Goal: Register for event/course

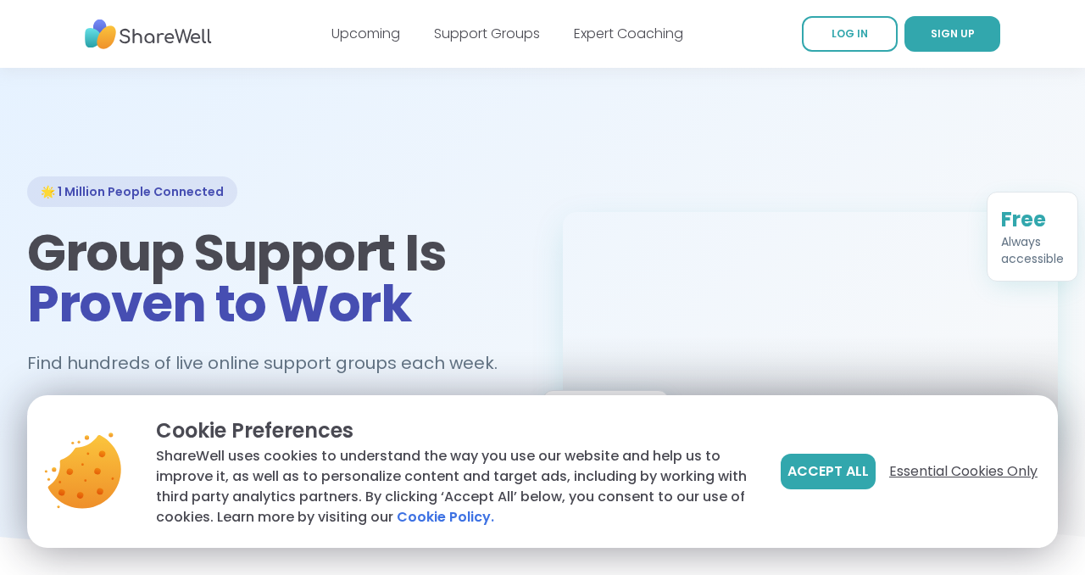
click at [889, 461] on span "Essential Cookies Only" at bounding box center [963, 471] width 148 height 20
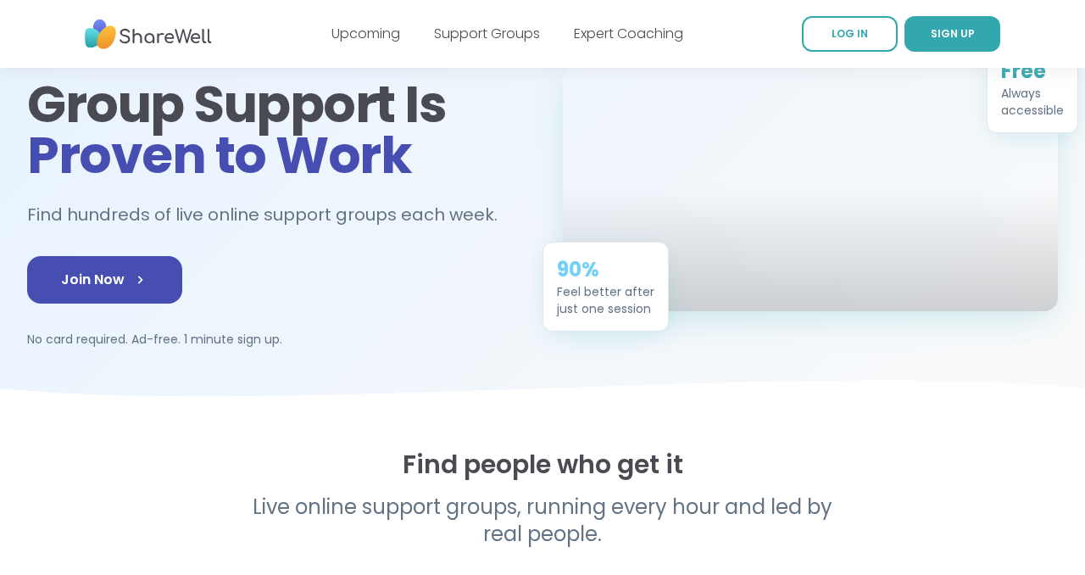
scroll to position [150, 0]
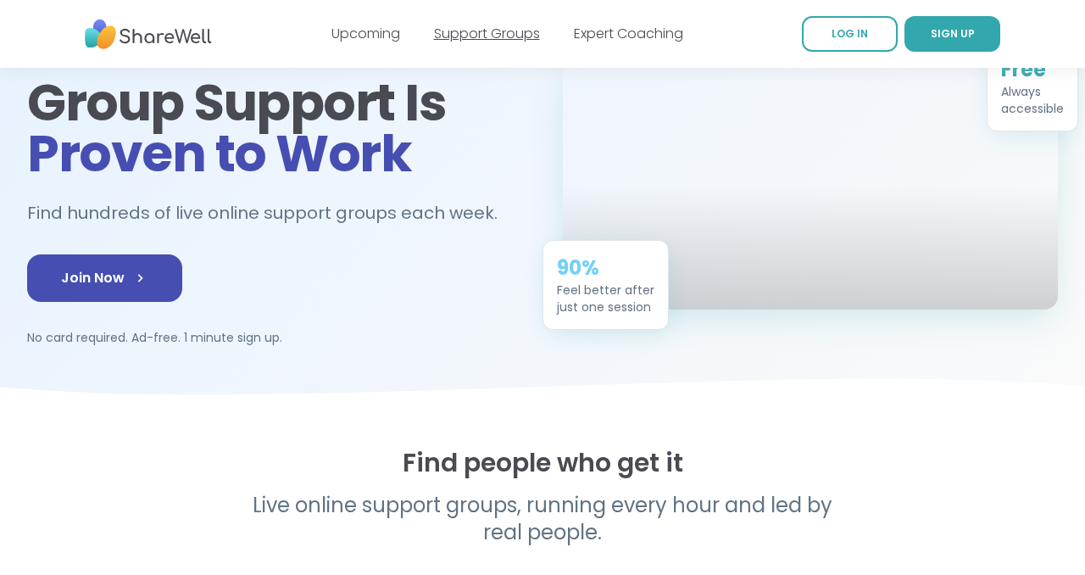
click at [519, 42] on link "Support Groups" at bounding box center [487, 34] width 106 height 20
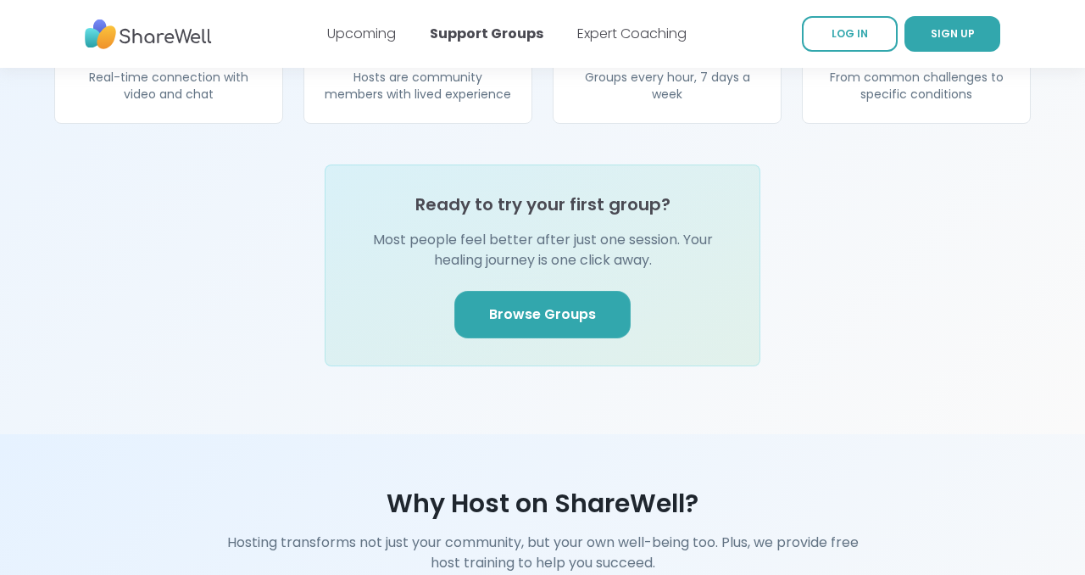
scroll to position [1957, 0]
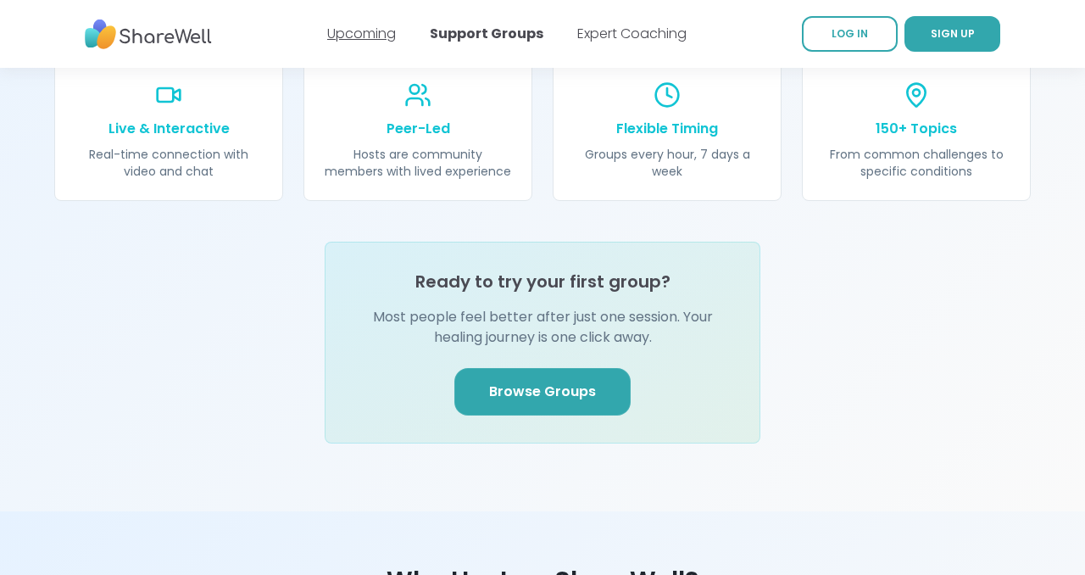
click at [327, 32] on link "Upcoming" at bounding box center [361, 34] width 69 height 20
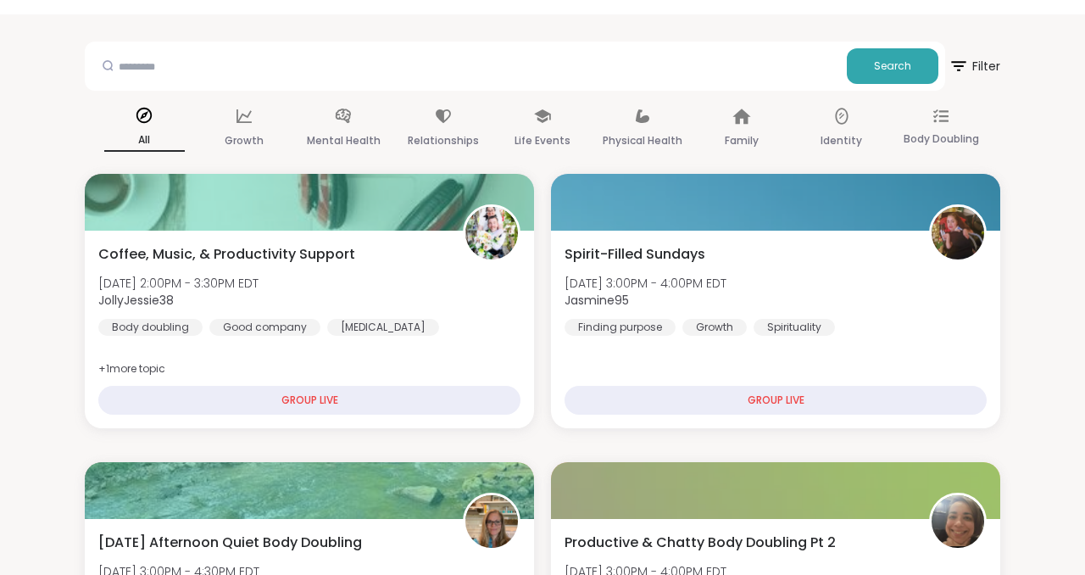
scroll to position [53, 0]
click at [235, 75] on input "text" at bounding box center [466, 65] width 749 height 34
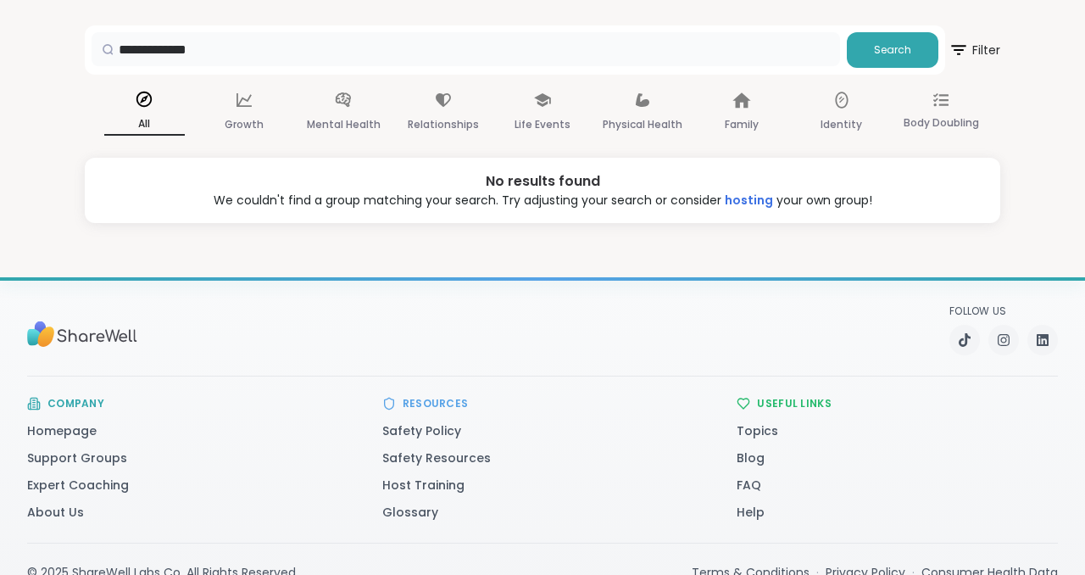
scroll to position [76, 0]
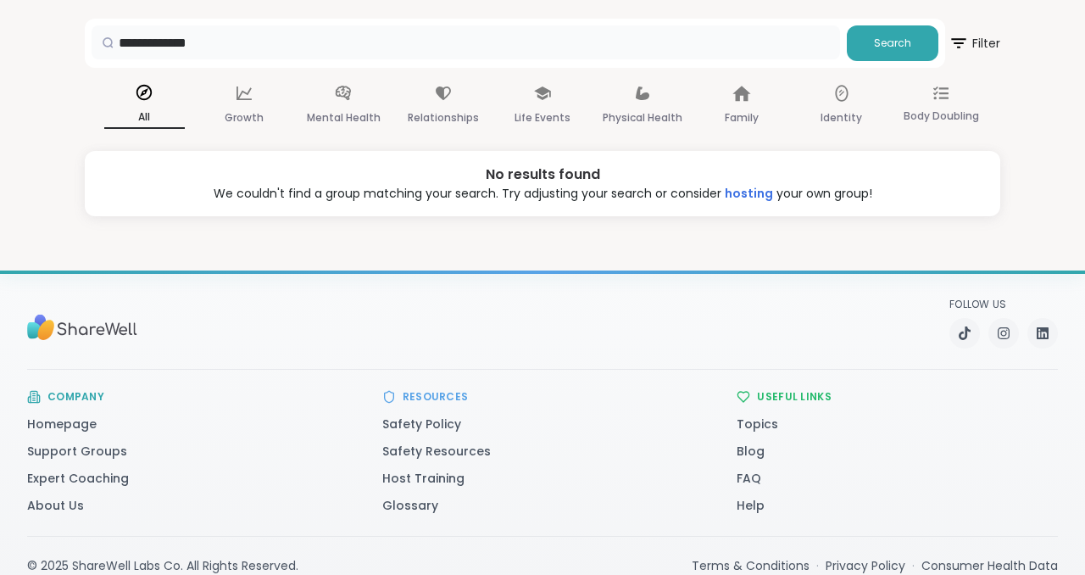
drag, startPoint x: 255, startPoint y: 47, endPoint x: 55, endPoint y: 41, distance: 200.2
click at [55, 41] on section "**********" at bounding box center [542, 104] width 1085 height 225
type input "********"
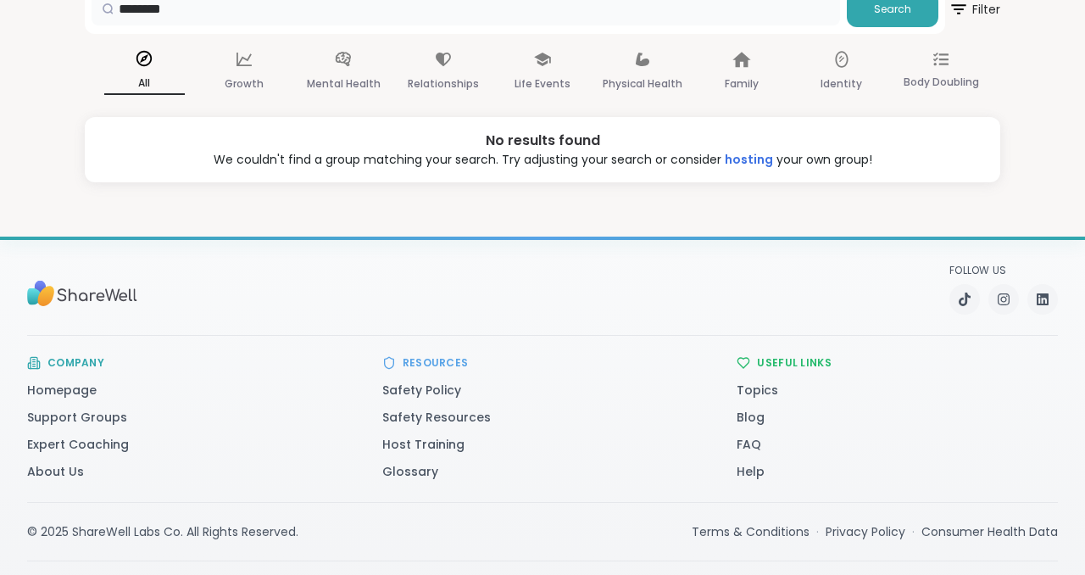
scroll to position [113, 0]
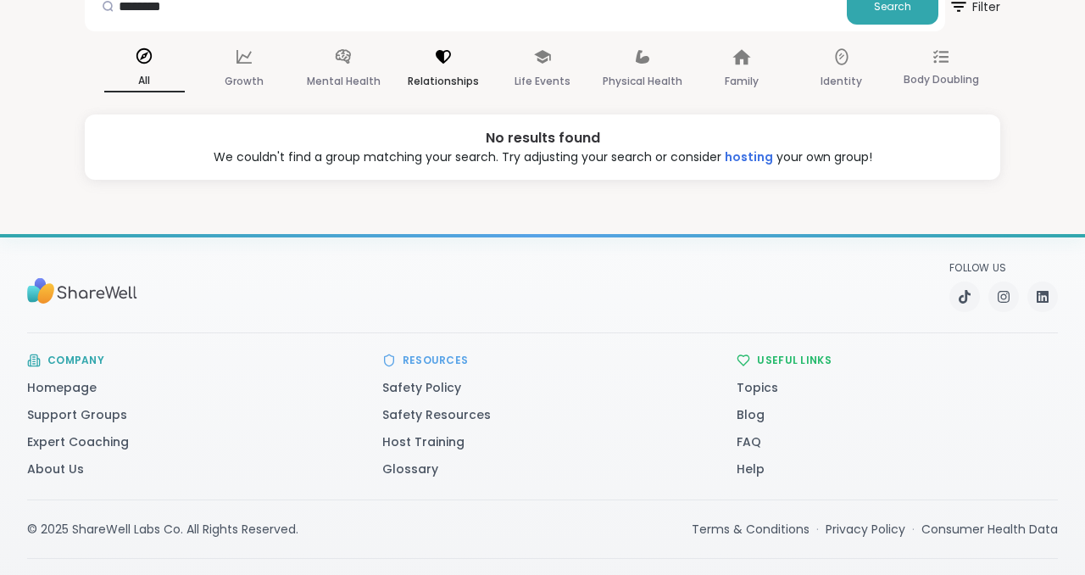
click at [438, 92] on p "Relationships" at bounding box center [443, 81] width 71 height 20
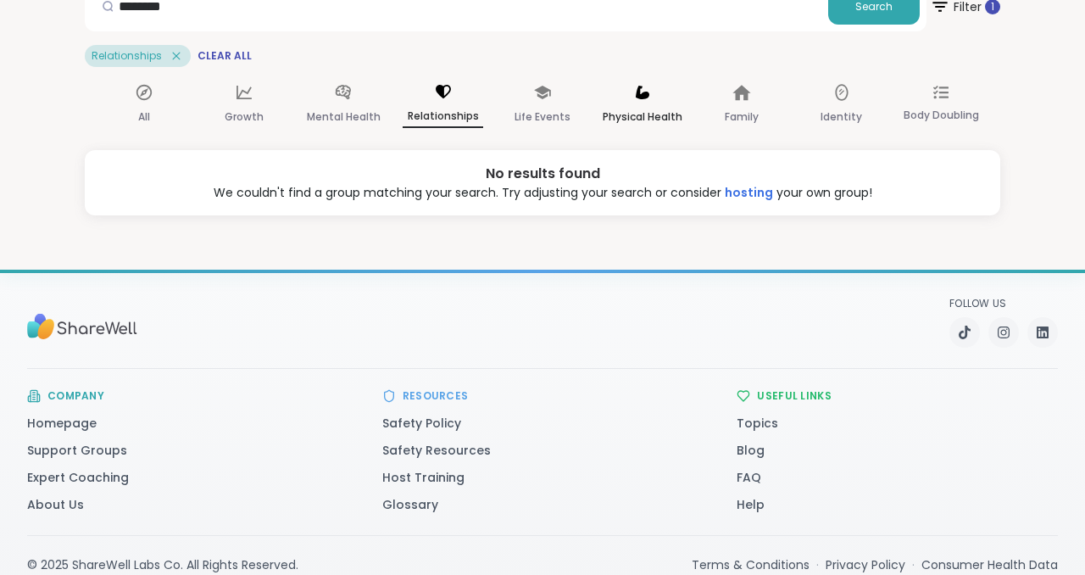
click at [642, 127] on p "Physical Health" at bounding box center [643, 117] width 80 height 20
click at [128, 132] on div "All" at bounding box center [144, 105] width 81 height 63
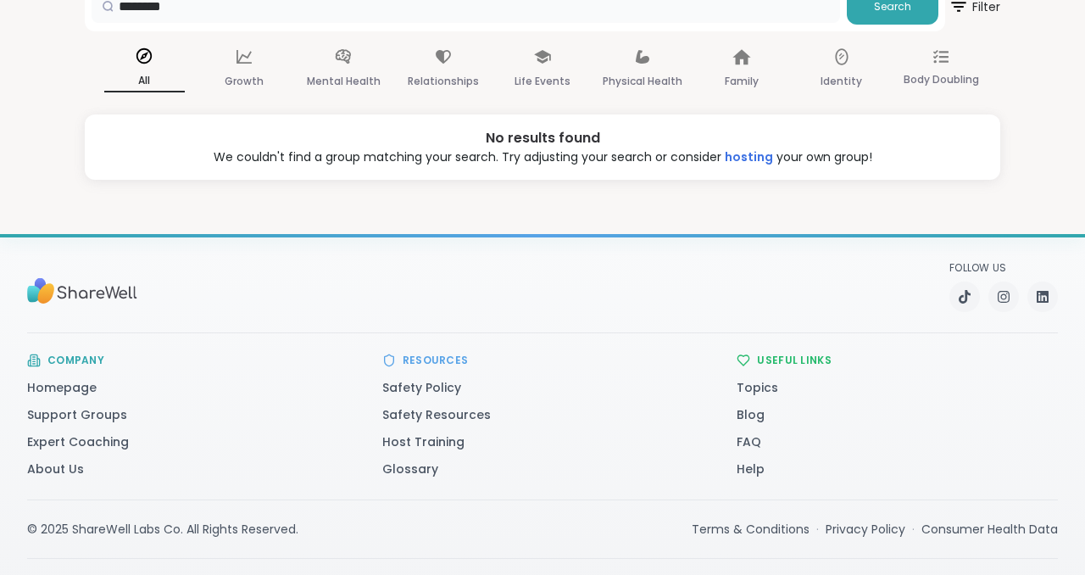
drag, startPoint x: 230, startPoint y: 19, endPoint x: 72, endPoint y: 19, distance: 157.7
click at [72, 19] on section "******** Search Filter All Growth Mental Health Relationships Life Events Physi…" at bounding box center [542, 67] width 1085 height 225
click at [241, 92] on div "Growth" at bounding box center [243, 69] width 81 height 63
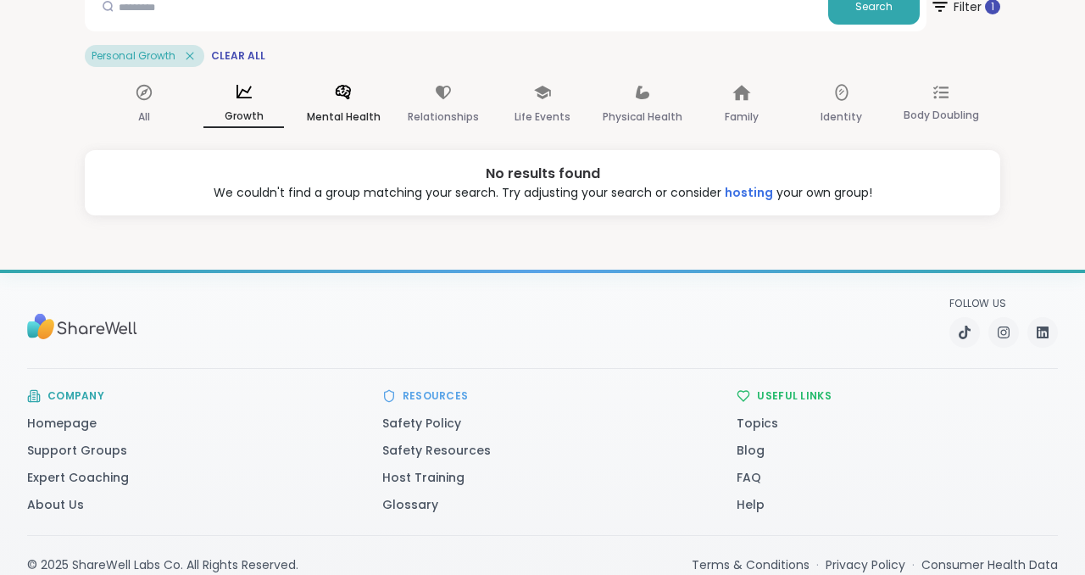
click at [346, 99] on icon at bounding box center [343, 92] width 15 height 14
click at [440, 134] on div "Relationships" at bounding box center [443, 105] width 81 height 63
click at [539, 127] on p "Life Events" at bounding box center [543, 117] width 56 height 20
click at [635, 127] on p "Physical Health" at bounding box center [643, 117] width 80 height 20
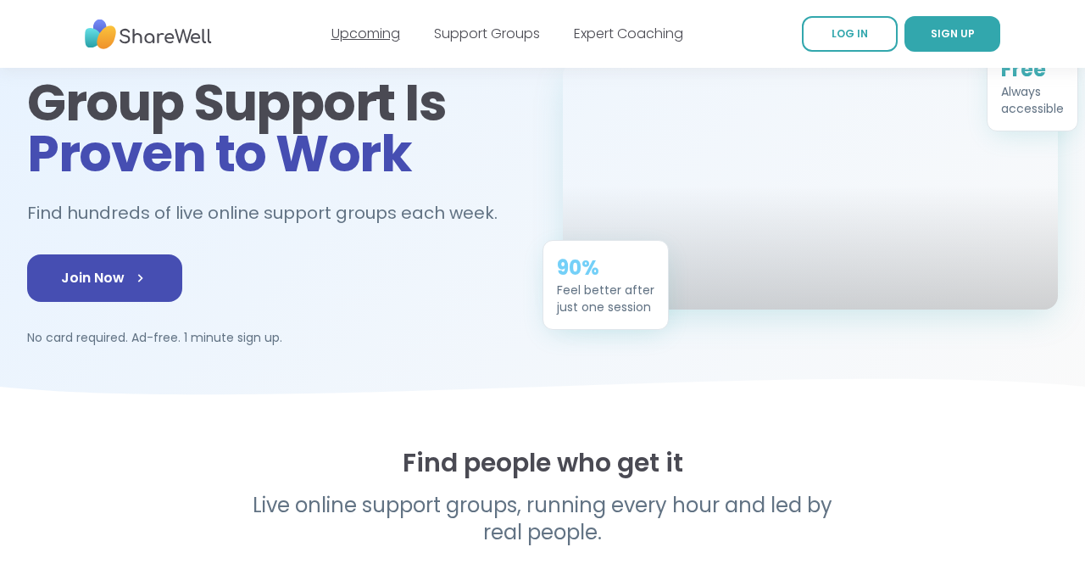
scroll to position [150, 0]
click at [332, 36] on link "Upcoming" at bounding box center [366, 34] width 69 height 20
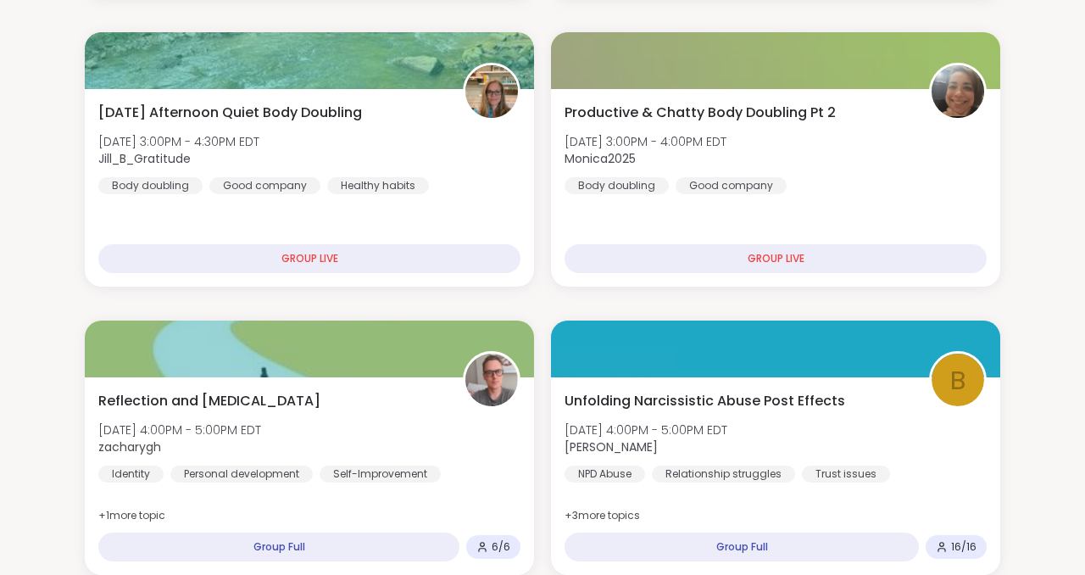
scroll to position [482, 0]
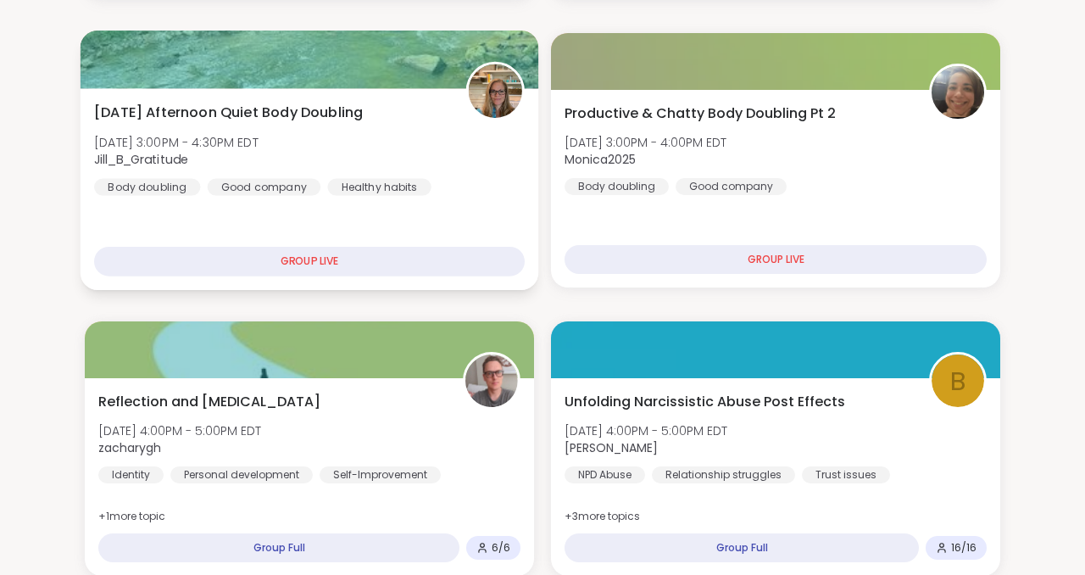
click at [386, 276] on div "GROUP LIVE" at bounding box center [309, 262] width 431 height 30
click at [327, 123] on span "Sunday Afternoon Quiet Body Doubling" at bounding box center [228, 113] width 269 height 20
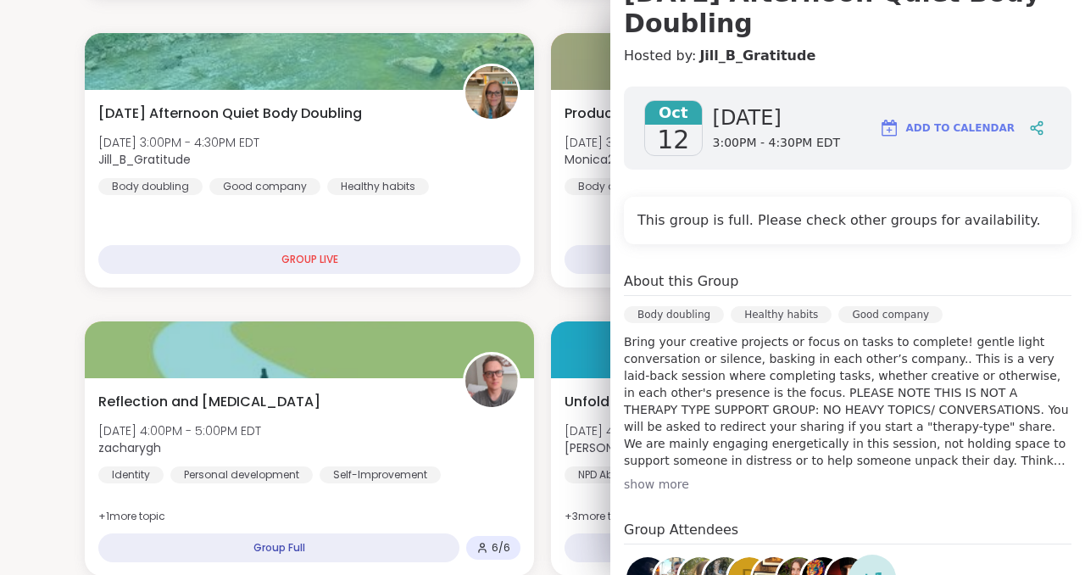
scroll to position [0, 0]
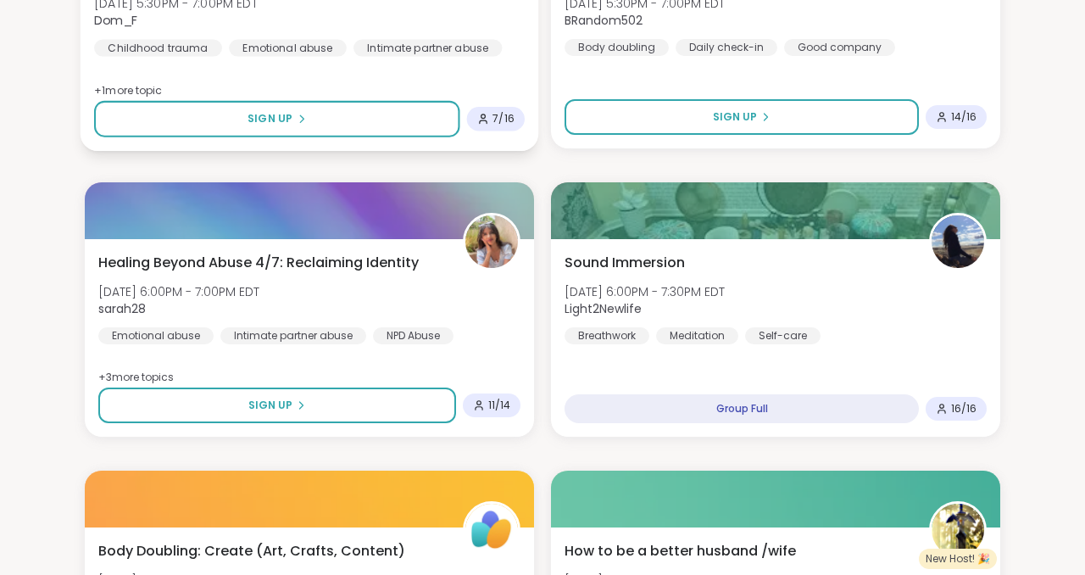
scroll to position [2349, 0]
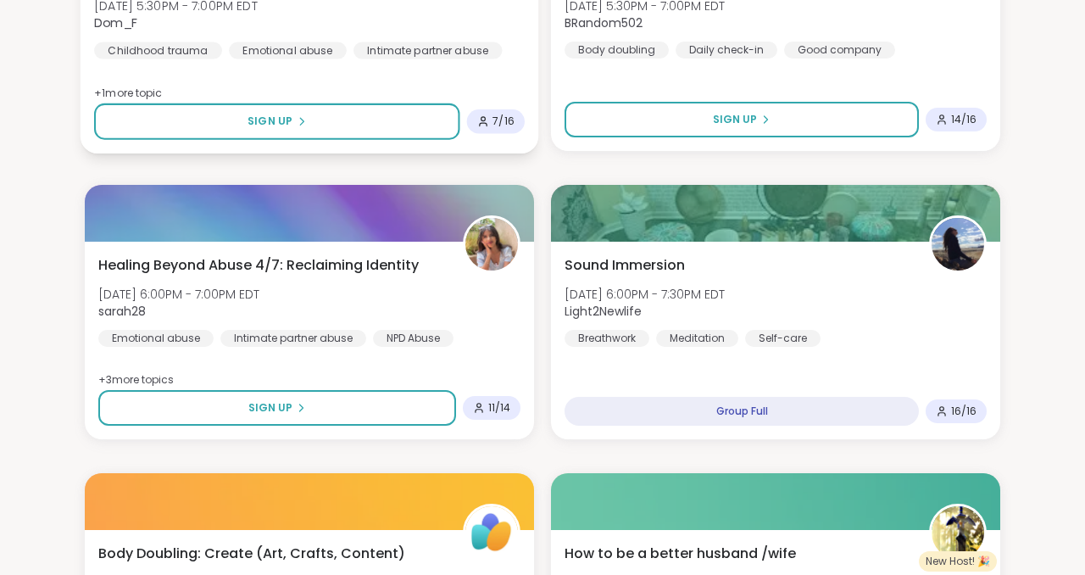
click at [268, 59] on div "I'm a Survivor Sun, Oct 12 | 5:30PM - 7:00PM EDT Dom_F Childhood trauma Emotion…" at bounding box center [309, 12] width 431 height 93
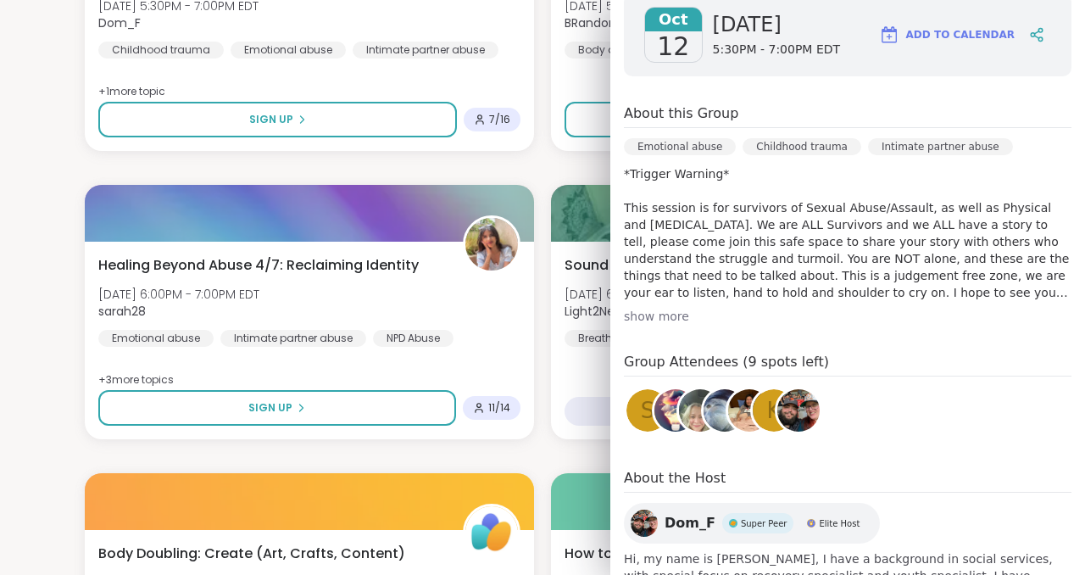
scroll to position [254, 0]
click at [536, 264] on div "Coffee, Music, & Productivity Support Sun, Oct 12 | 2:00PM - 3:30PM EDT JollyJe…" at bounding box center [543, 456] width 916 height 5155
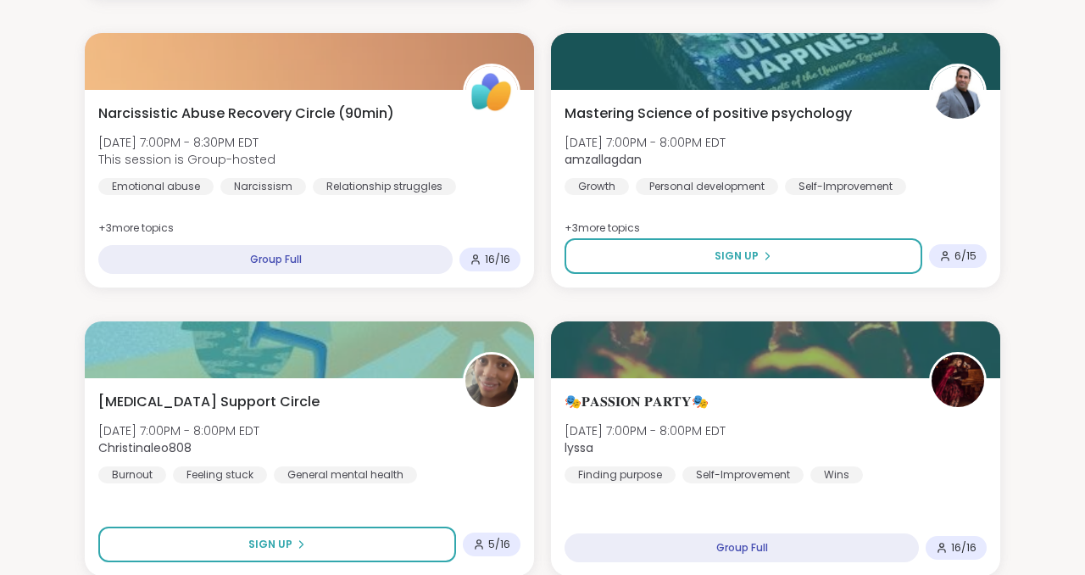
scroll to position [3098, 0]
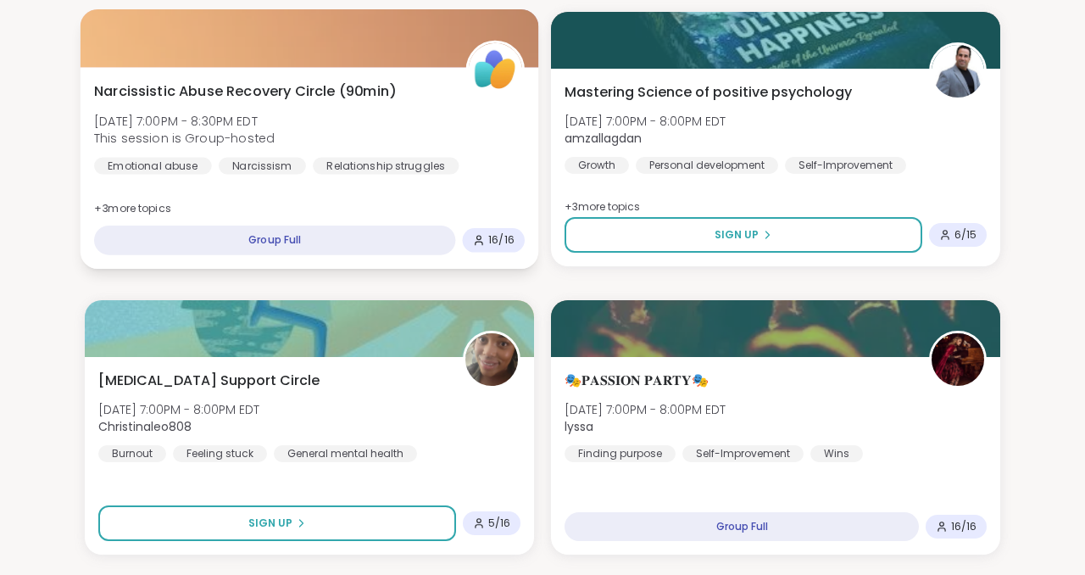
click at [300, 102] on span "Narcissistic Abuse Recovery Circle (90min)" at bounding box center [245, 91] width 302 height 20
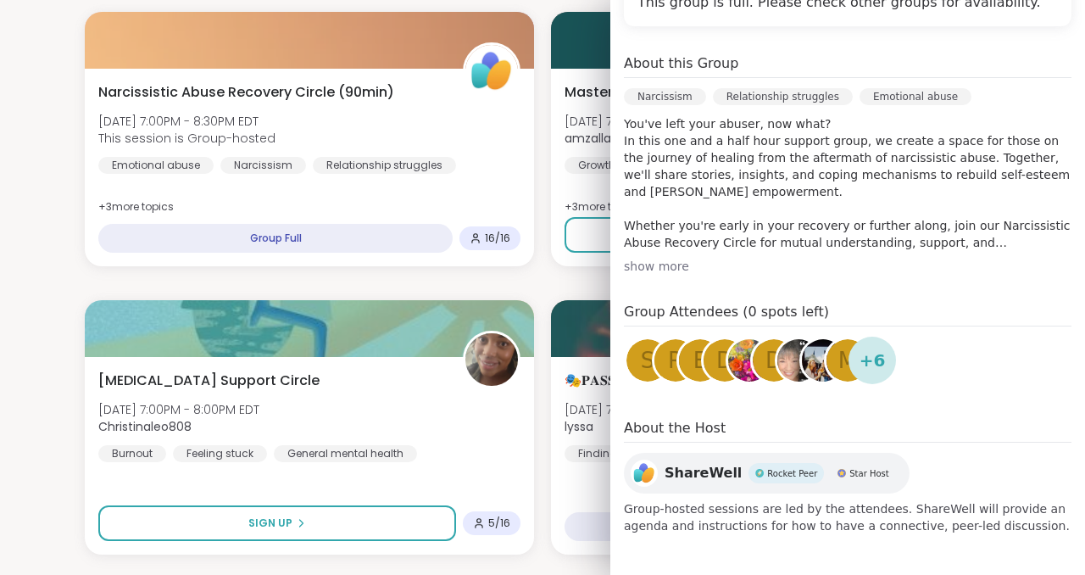
scroll to position [496, 0]
click at [680, 105] on div "Narcissism" at bounding box center [665, 96] width 82 height 17
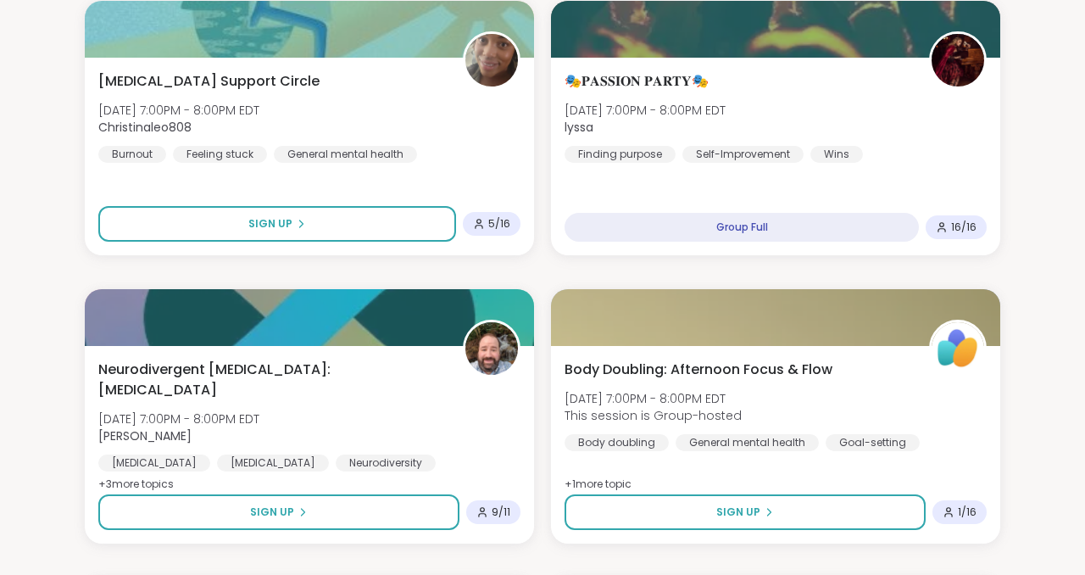
scroll to position [3406, 0]
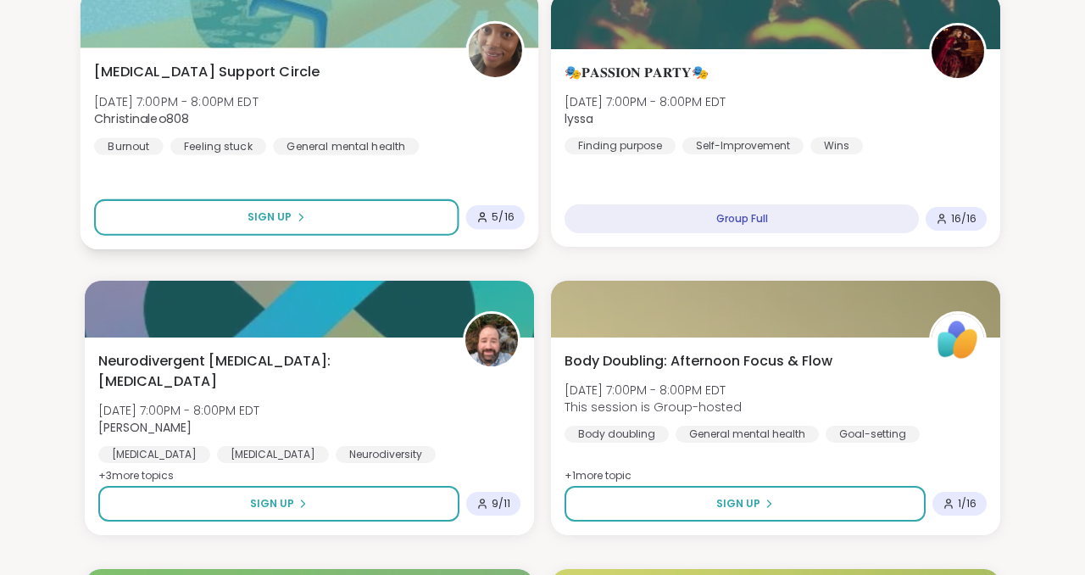
click at [445, 155] on div "Brain Fog Support Circle Sun, Oct 12 | 7:00PM - 8:00PM EDT Christinaleo808 Burn…" at bounding box center [309, 108] width 431 height 93
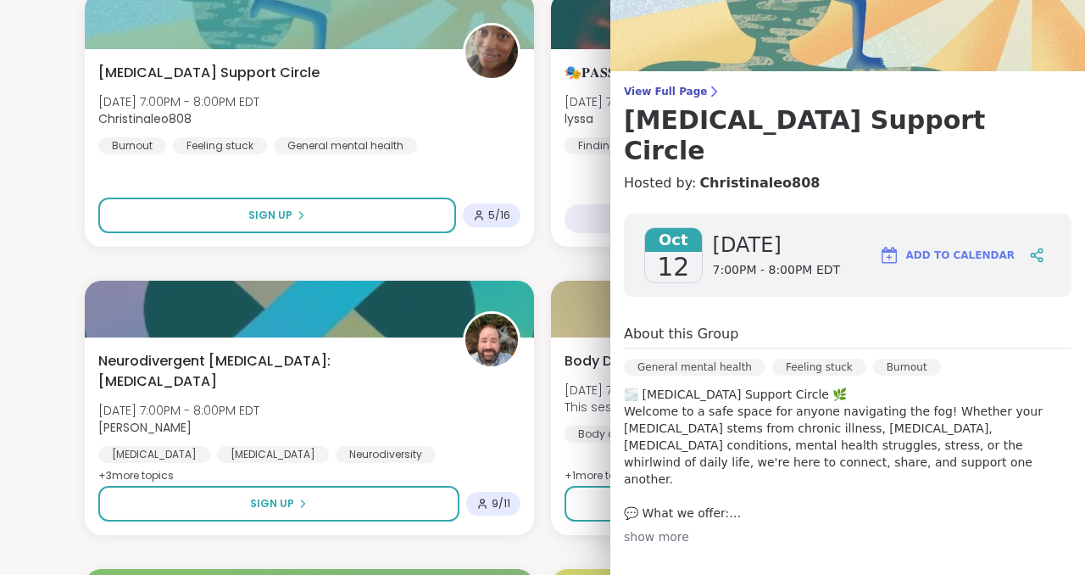
scroll to position [49, 0]
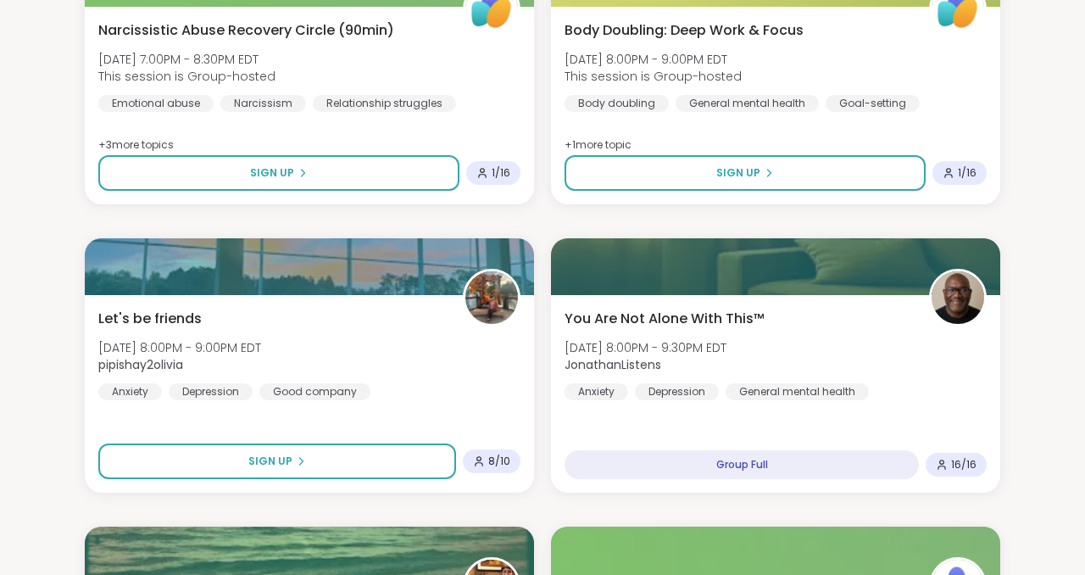
scroll to position [4032, 0]
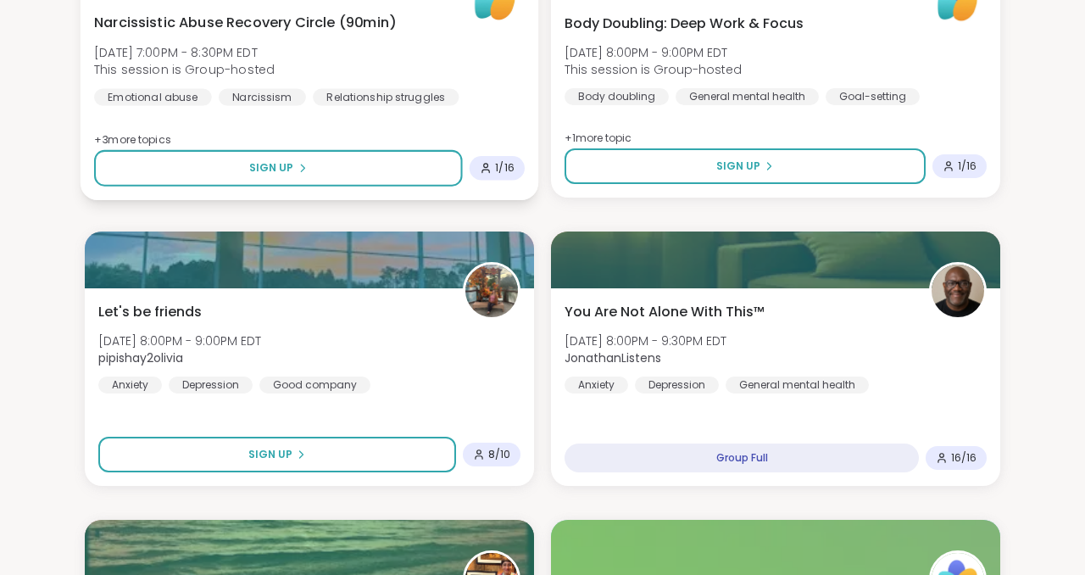
click at [396, 33] on span "Narcissistic Abuse Recovery Circle (90min)" at bounding box center [245, 23] width 302 height 20
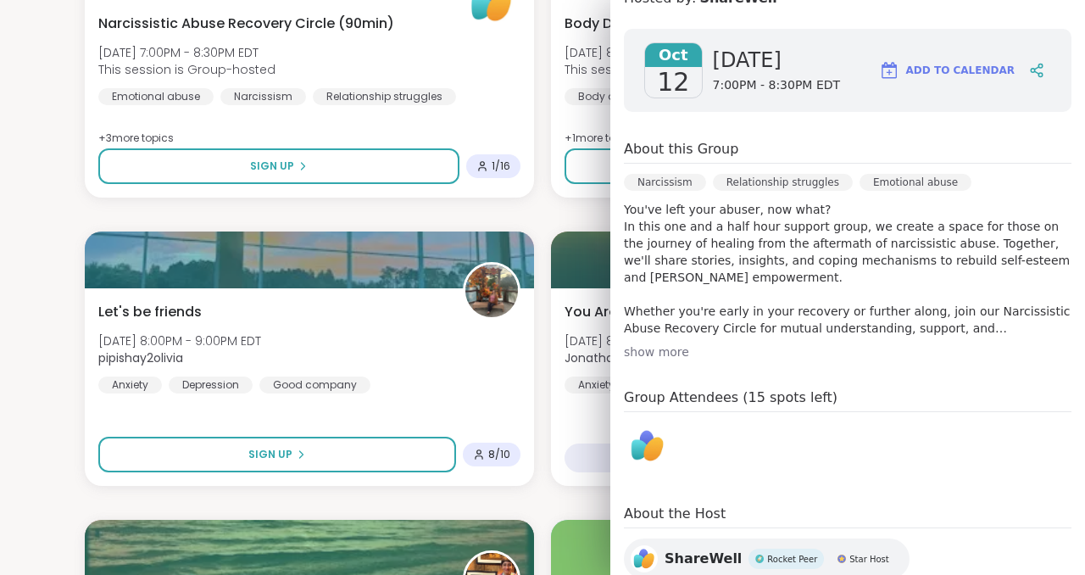
scroll to position [256, 0]
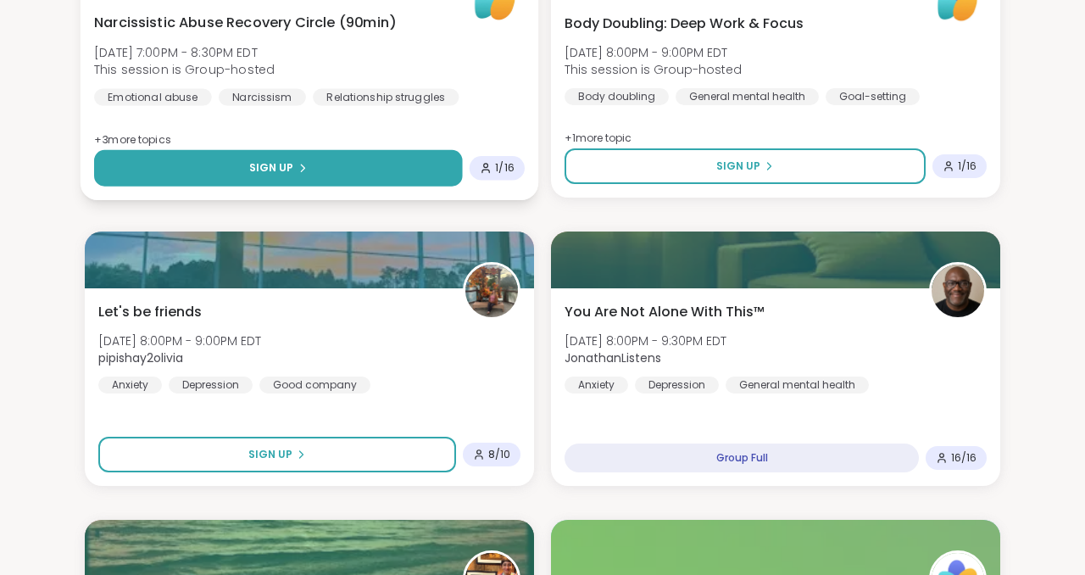
click at [343, 187] on button "Sign Up" at bounding box center [278, 168] width 369 height 36
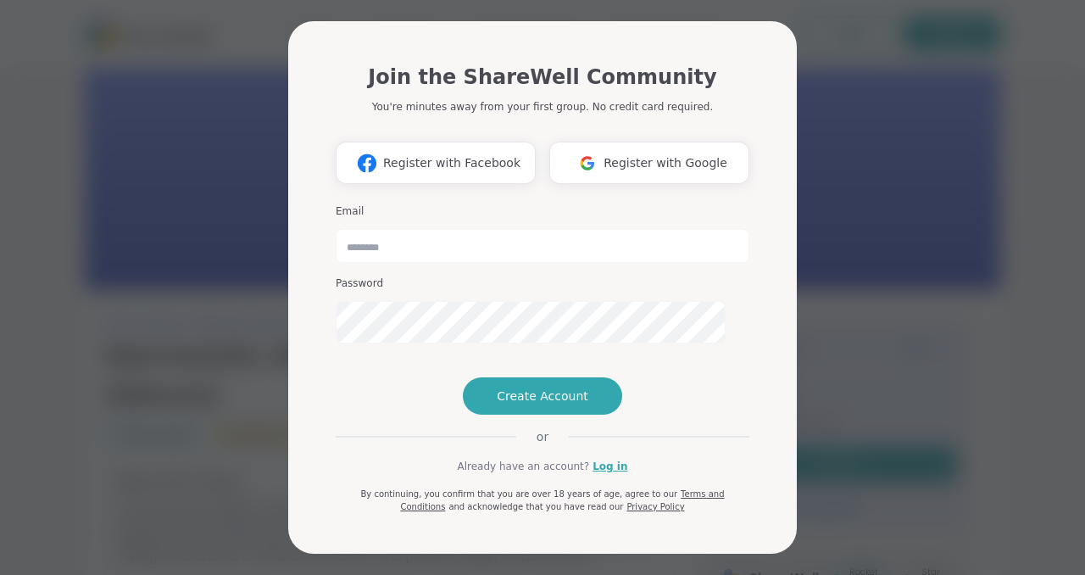
scroll to position [2, 0]
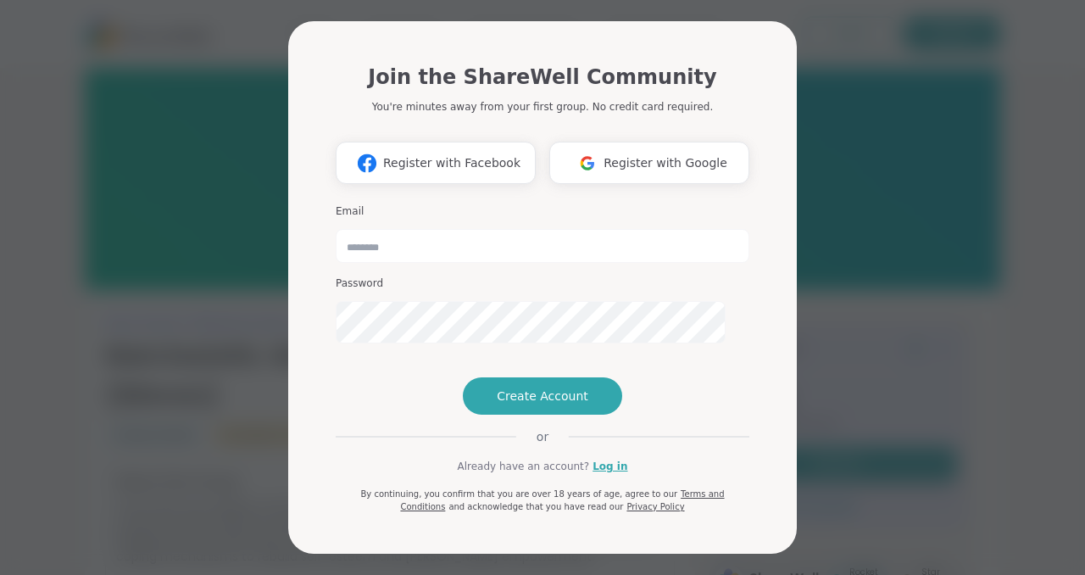
click at [206, 322] on div "Join the ShareWell Community You're minutes away from your first group. No cred…" at bounding box center [542, 287] width 1065 height 575
click at [886, 298] on div "Join the ShareWell Community You're minutes away from your first group. No cred…" at bounding box center [542, 287] width 1065 height 575
click at [231, 392] on div "Join the ShareWell Community You're minutes away from your first group. No cred…" at bounding box center [542, 287] width 1065 height 575
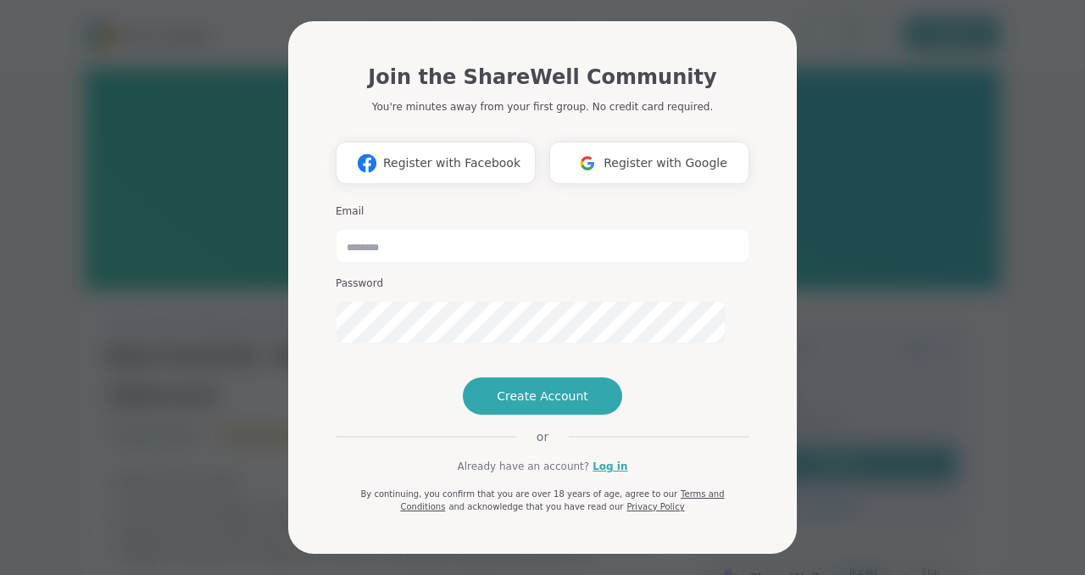
scroll to position [0, 0]
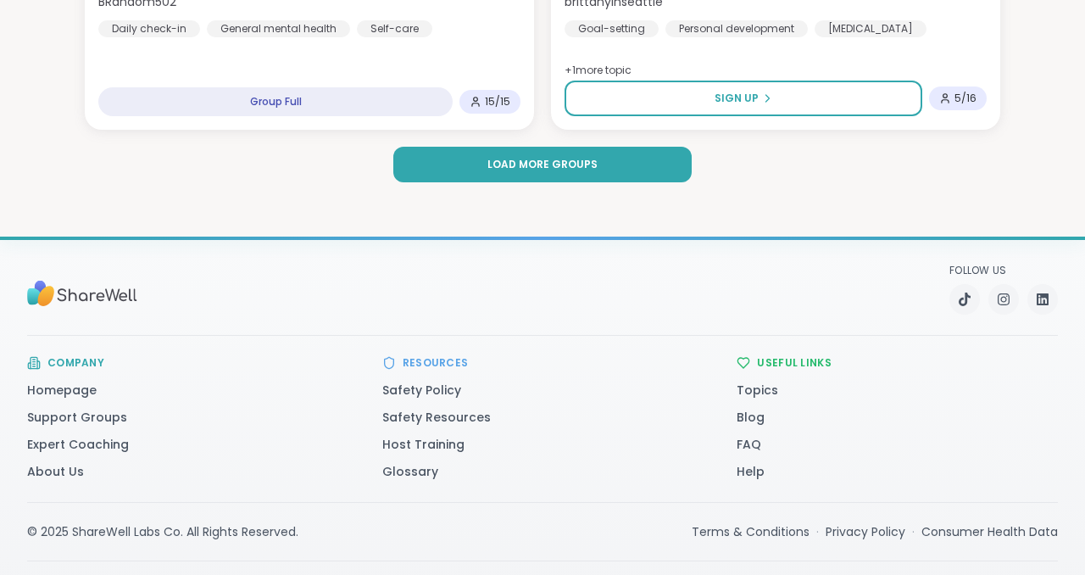
scroll to position [5247, 0]
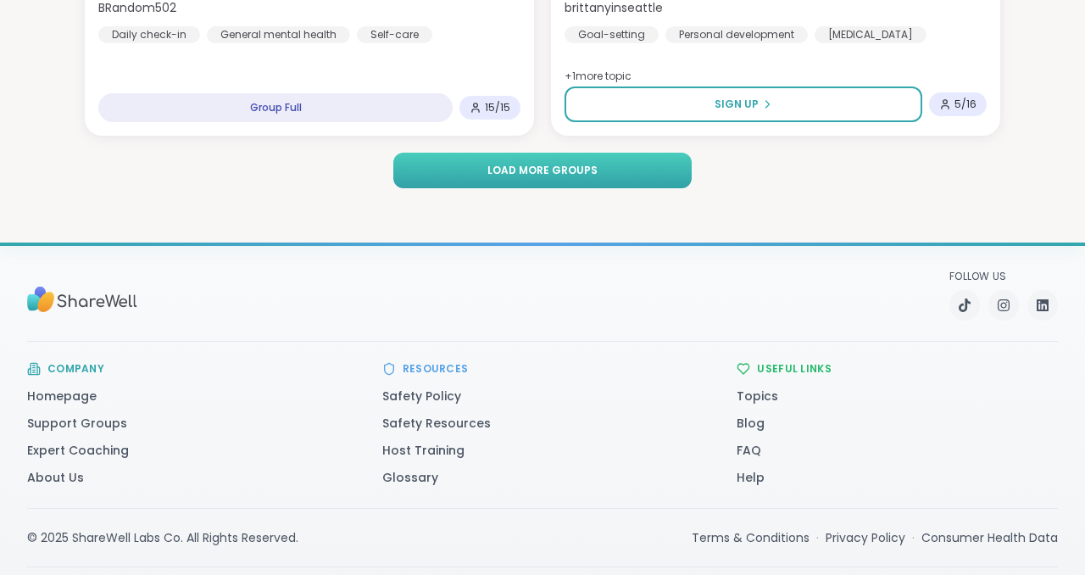
click at [496, 178] on span "Load more groups" at bounding box center [543, 170] width 110 height 15
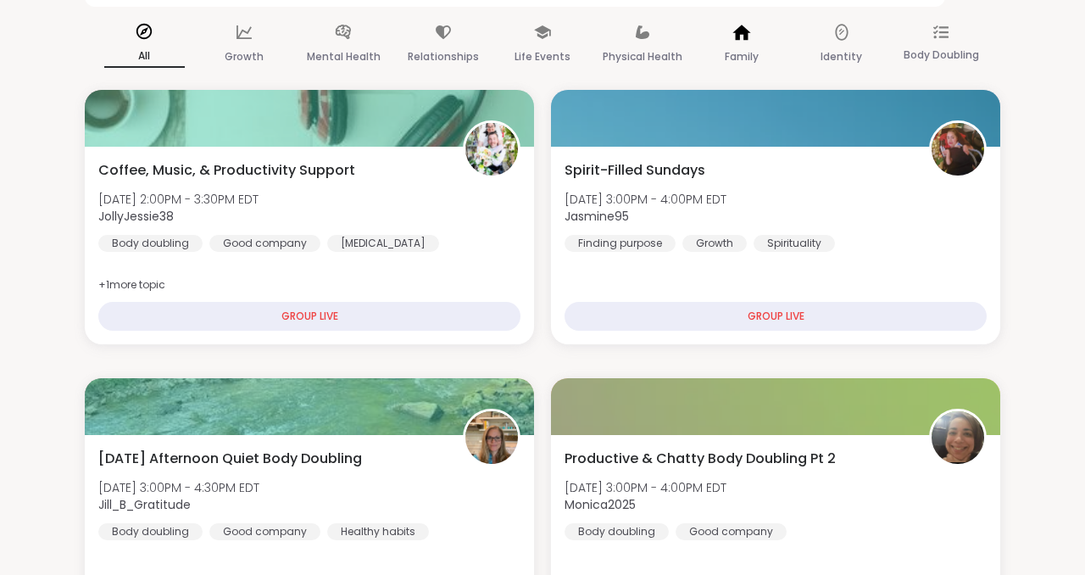
scroll to position [0, 0]
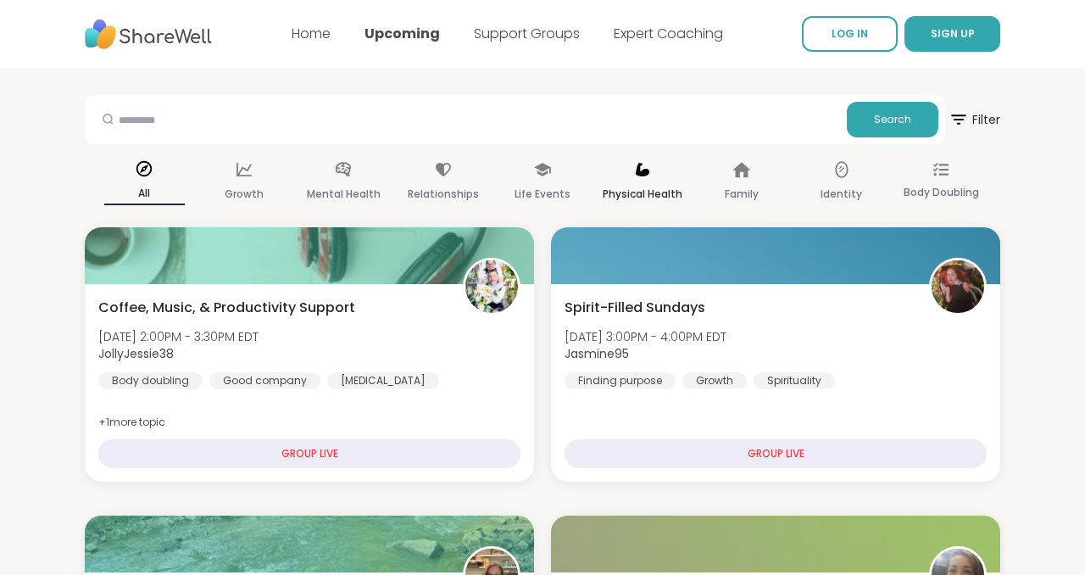
click at [640, 204] on p "Physical Health" at bounding box center [643, 194] width 80 height 20
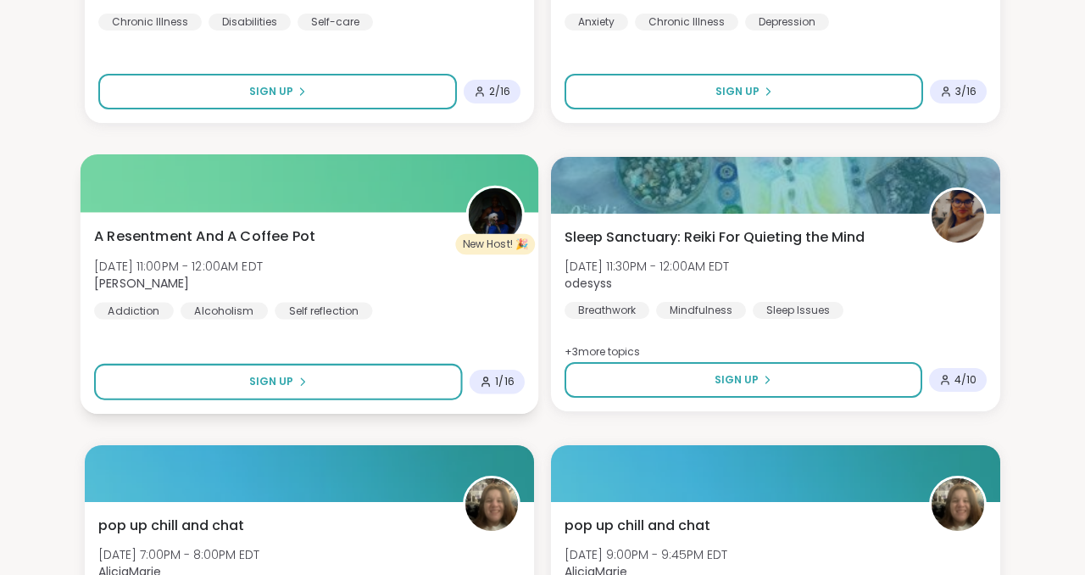
scroll to position [2960, 0]
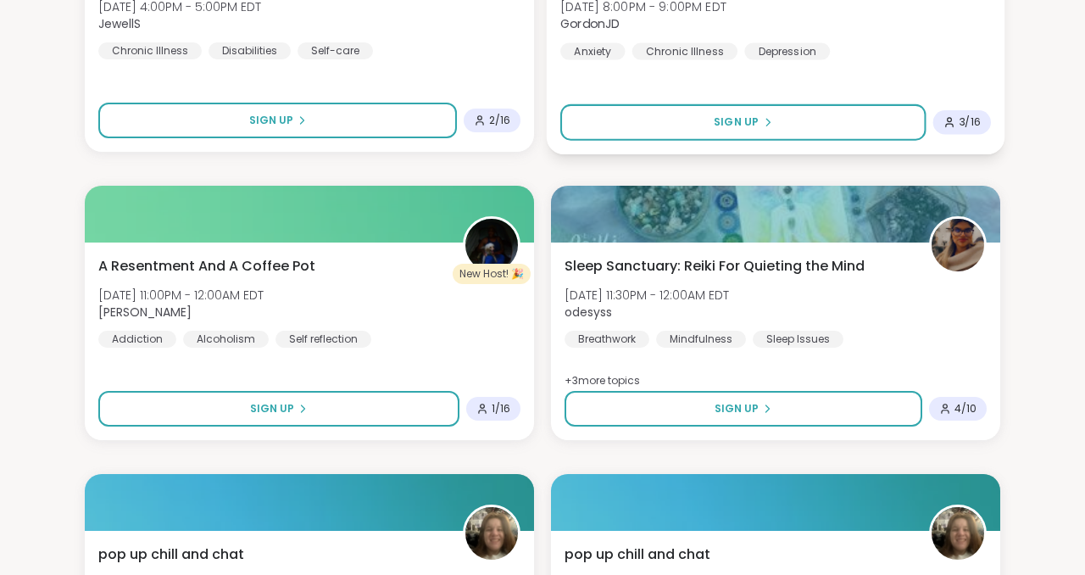
click at [842, 60] on div "Major Depression & Severe Anxiety Thu, Oct 16 | 8:00PM - 9:00PM EDT GordonJD An…" at bounding box center [775, 13] width 431 height 93
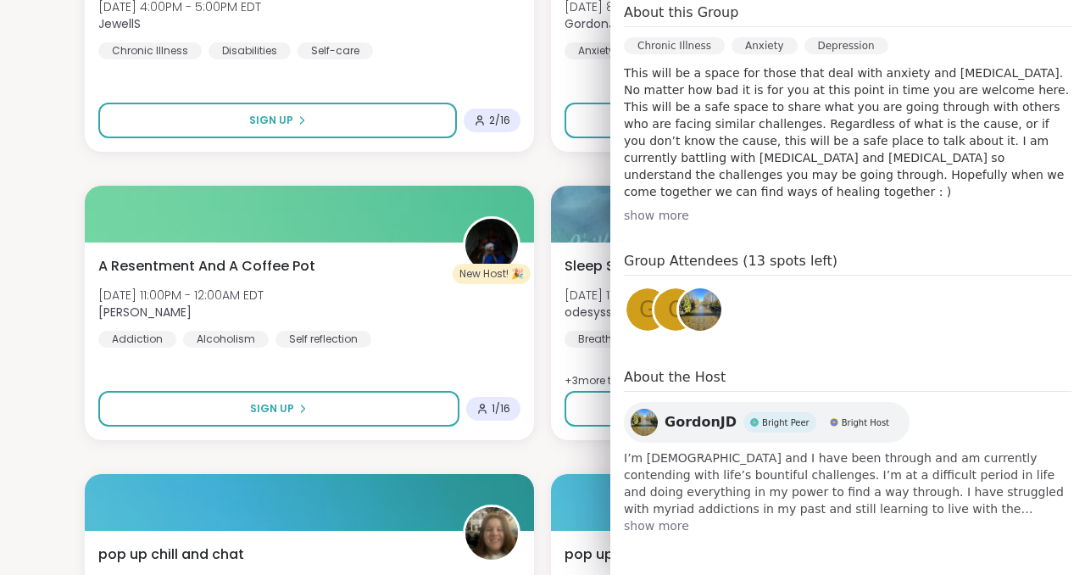
scroll to position [594, 0]
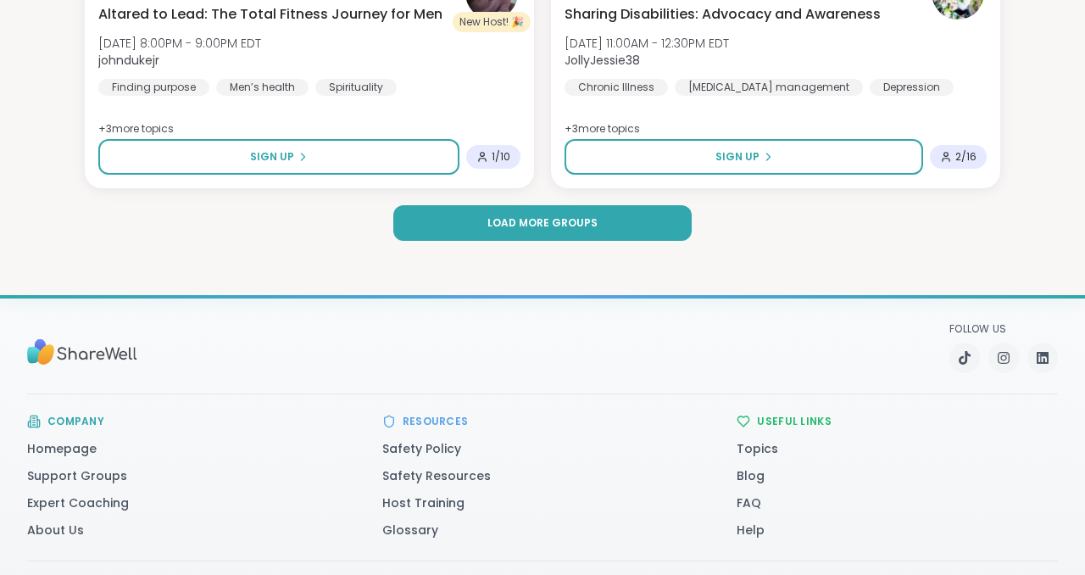
scroll to position [5227, 0]
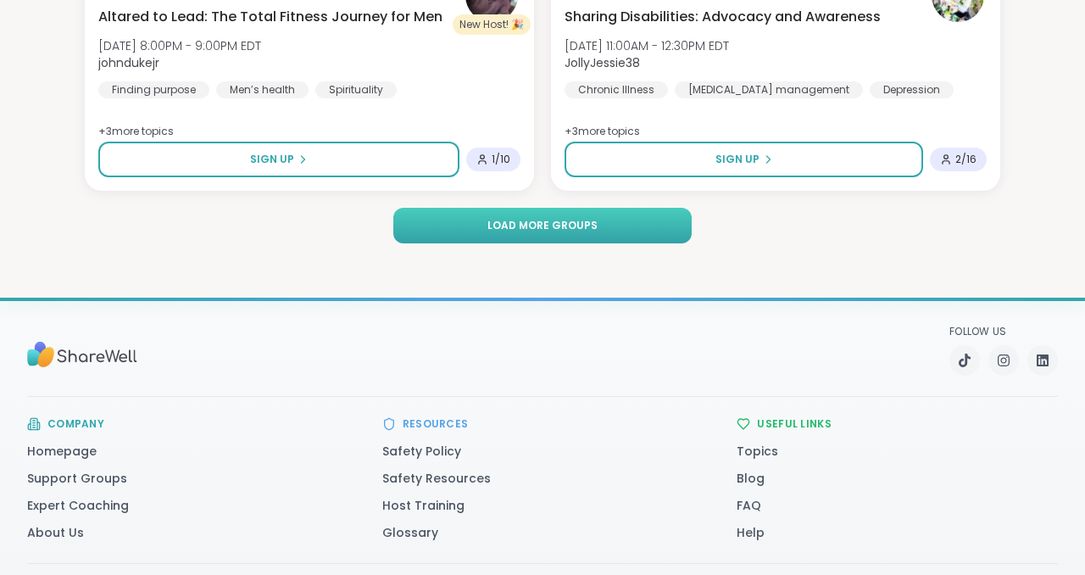
click at [545, 233] on span "Load more groups" at bounding box center [543, 225] width 110 height 15
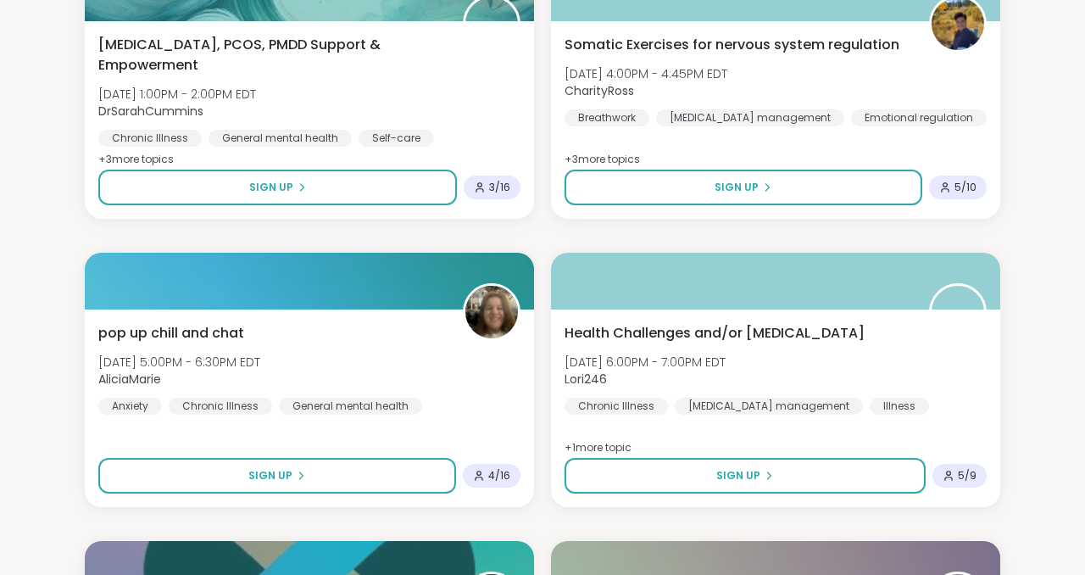
scroll to position [0, 0]
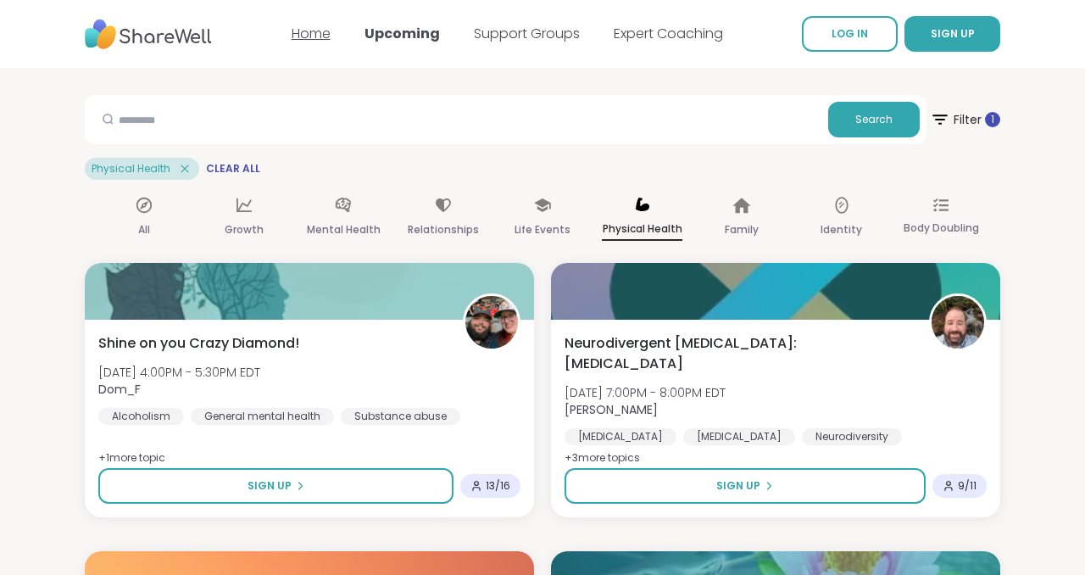
click at [292, 36] on link "Home" at bounding box center [311, 34] width 39 height 20
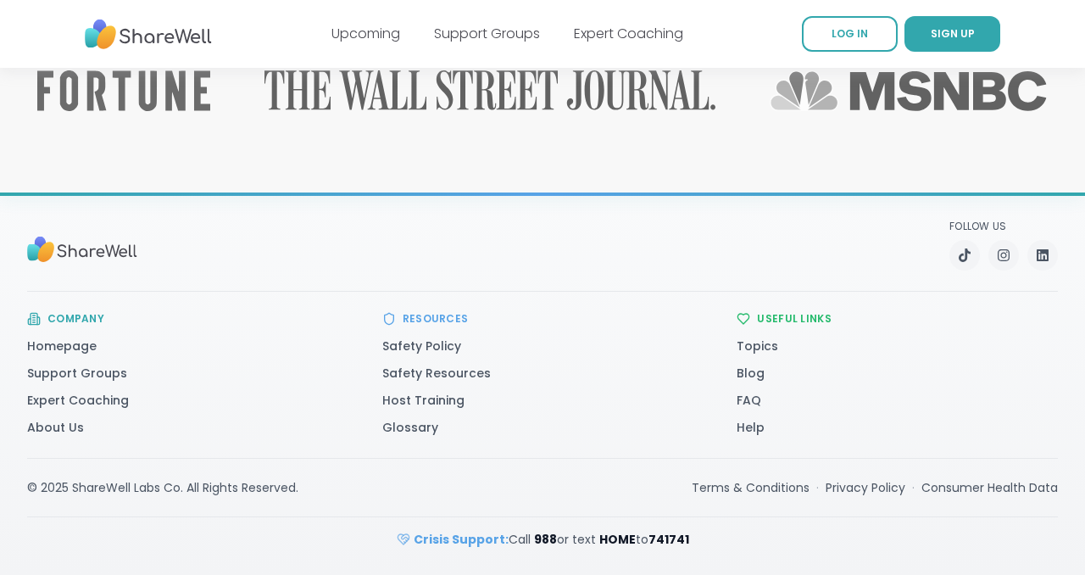
scroll to position [2976, 0]
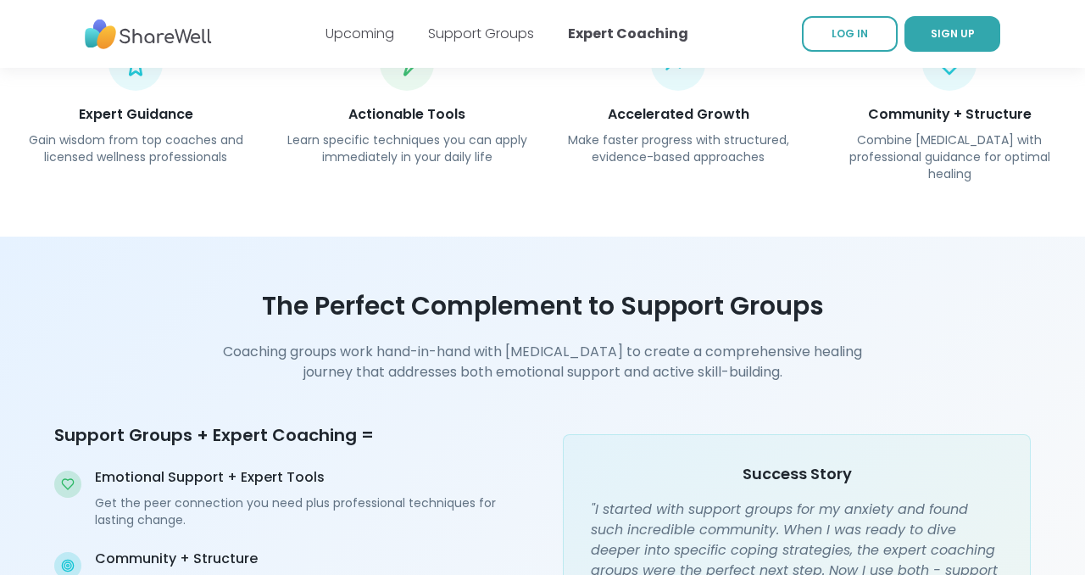
scroll to position [1870, 0]
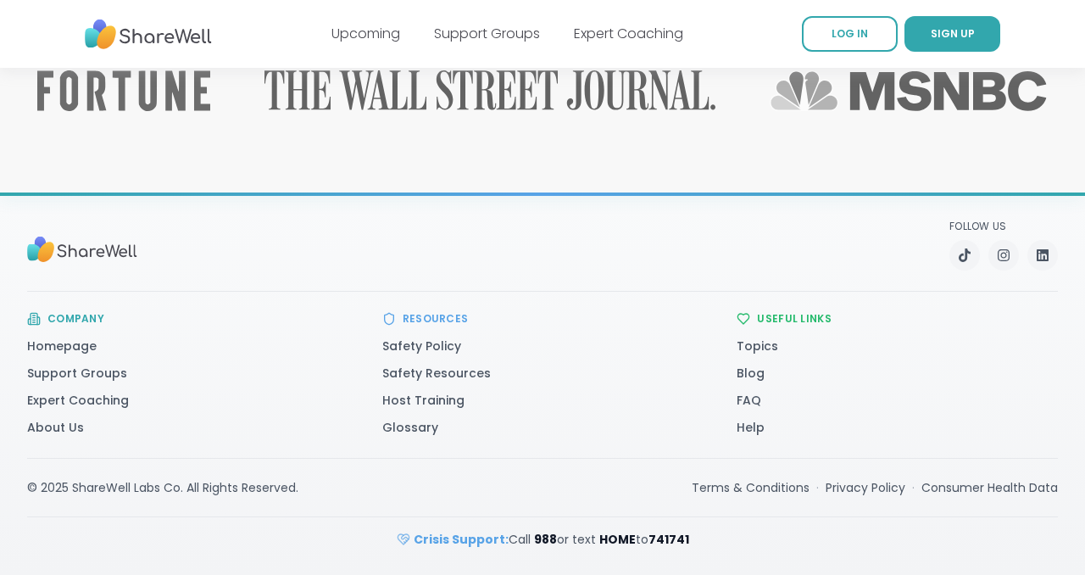
scroll to position [2868, 0]
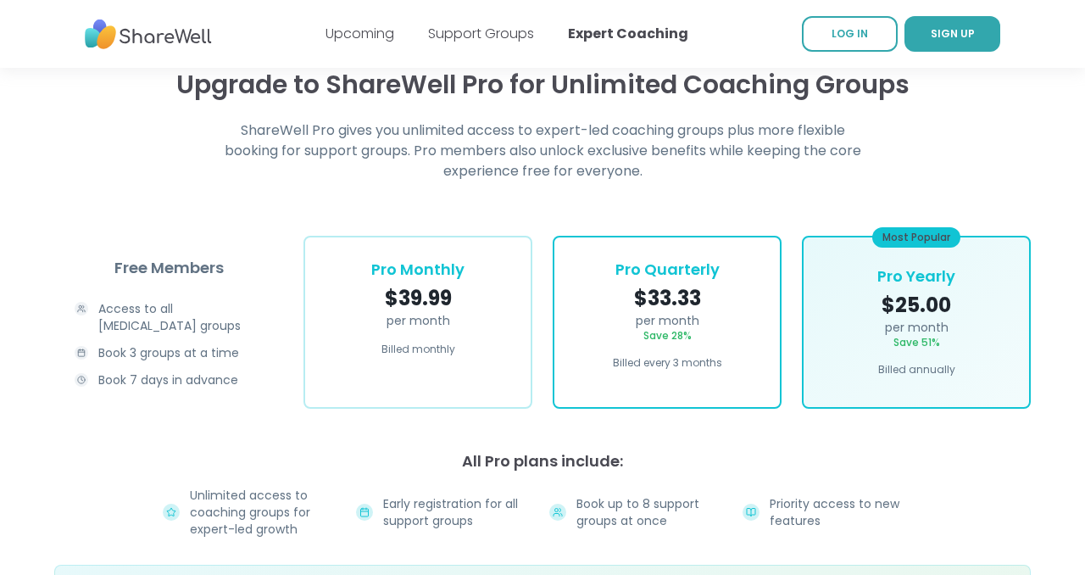
scroll to position [2382, 0]
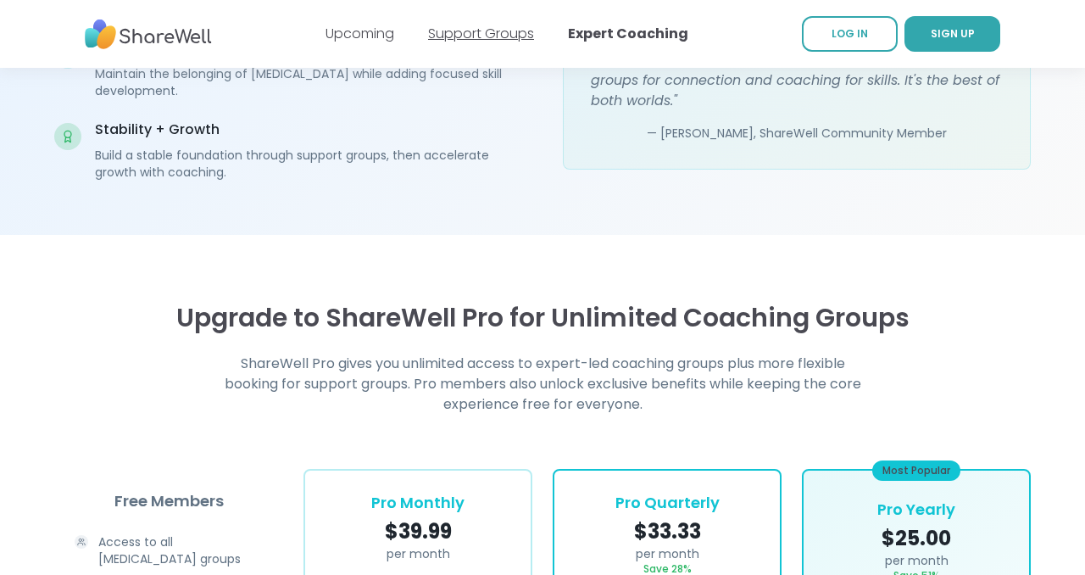
click at [468, 32] on link "Support Groups" at bounding box center [481, 34] width 106 height 20
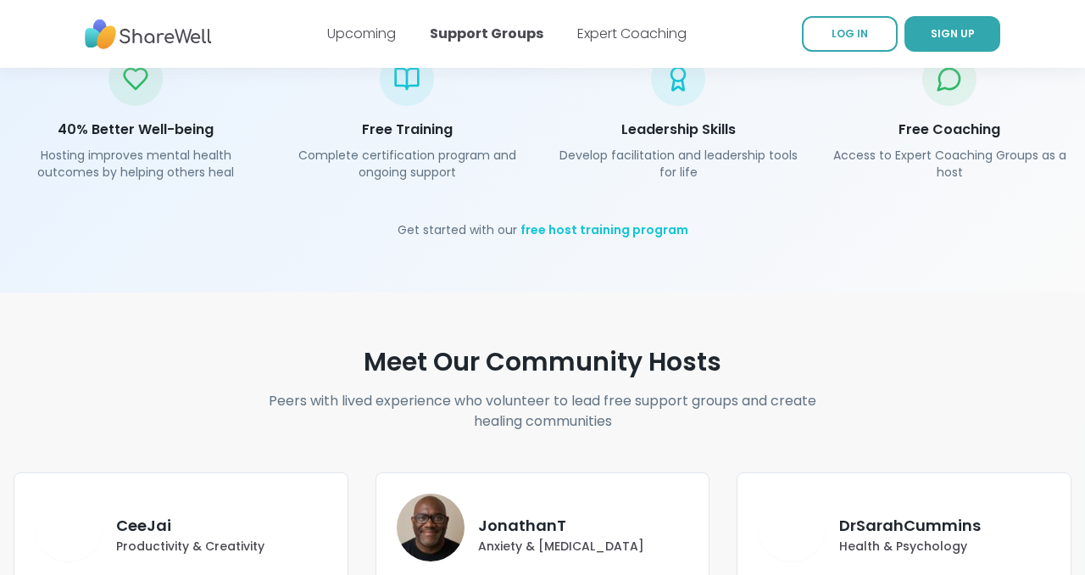
scroll to position [2602, 0]
